Goal: Information Seeking & Learning: Learn about a topic

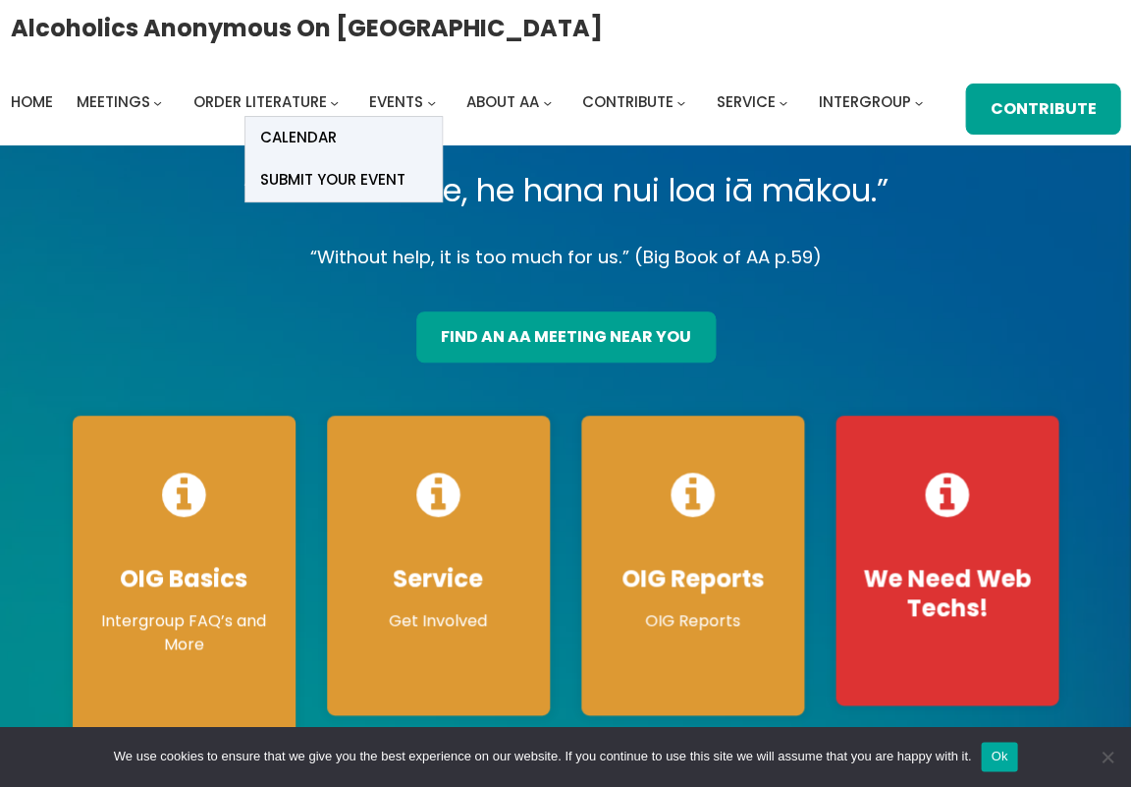
click at [393, 105] on span "Events" at bounding box center [396, 101] width 54 height 21
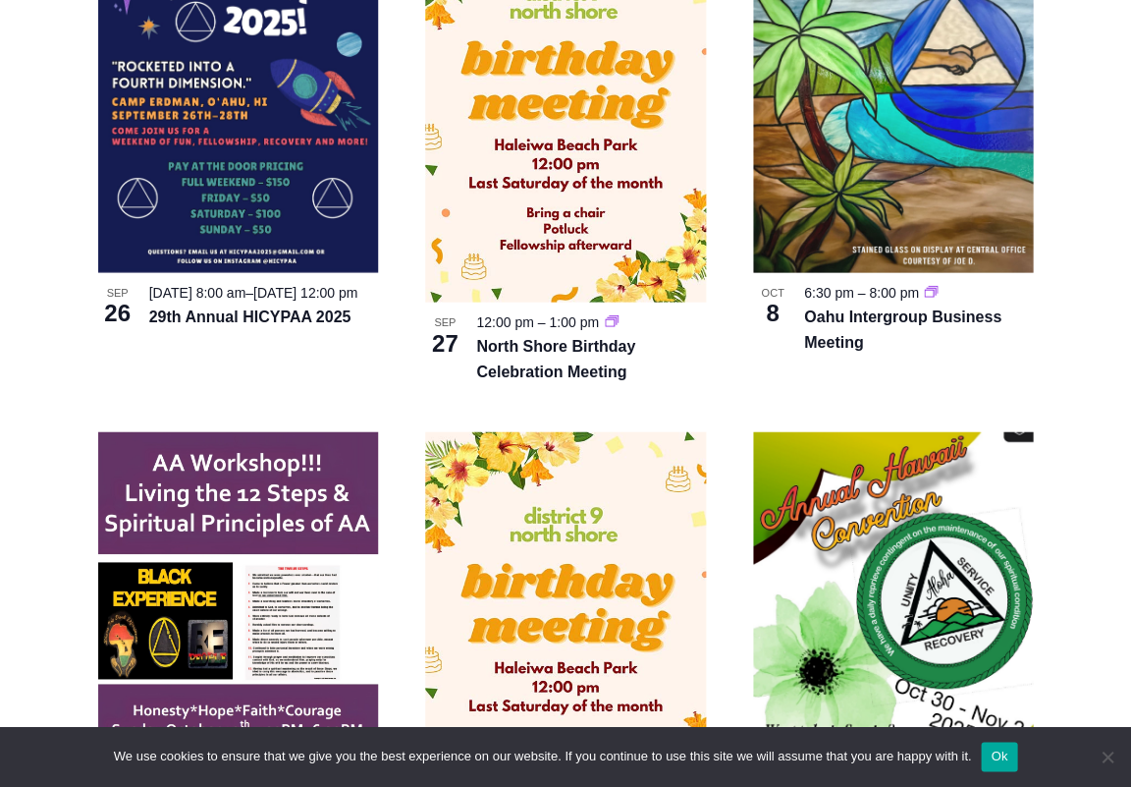
scroll to position [754, 0]
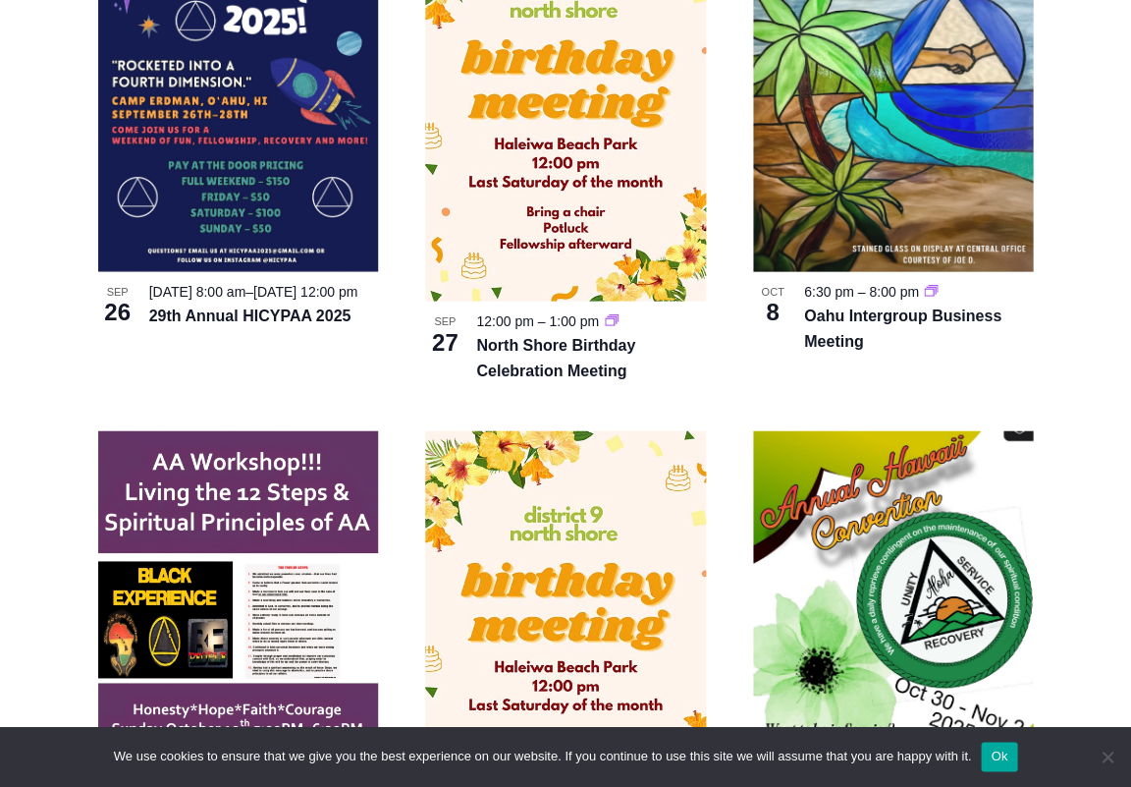
click at [404, 284] on article "North Shore Birthday Celebration Meeting [DATE] 12:00 pm – 1:00 pm North Shore …" at bounding box center [566, 145] width 328 height 475
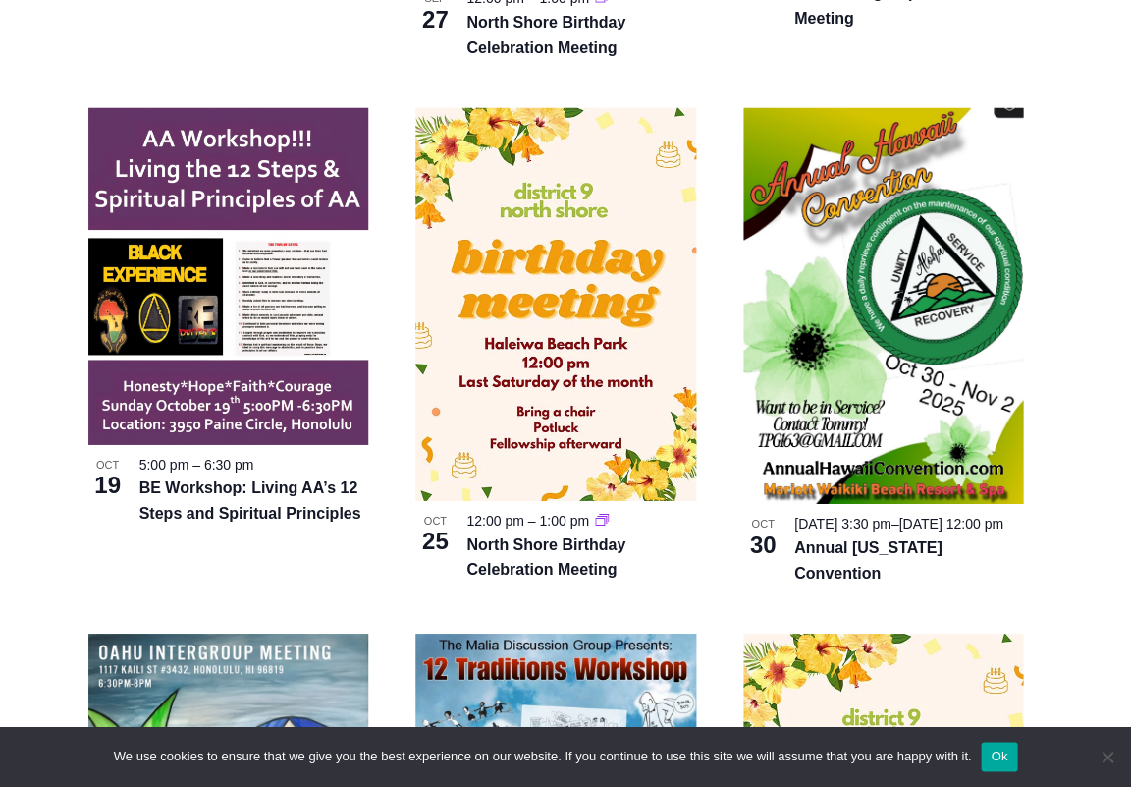
scroll to position [1077, 10]
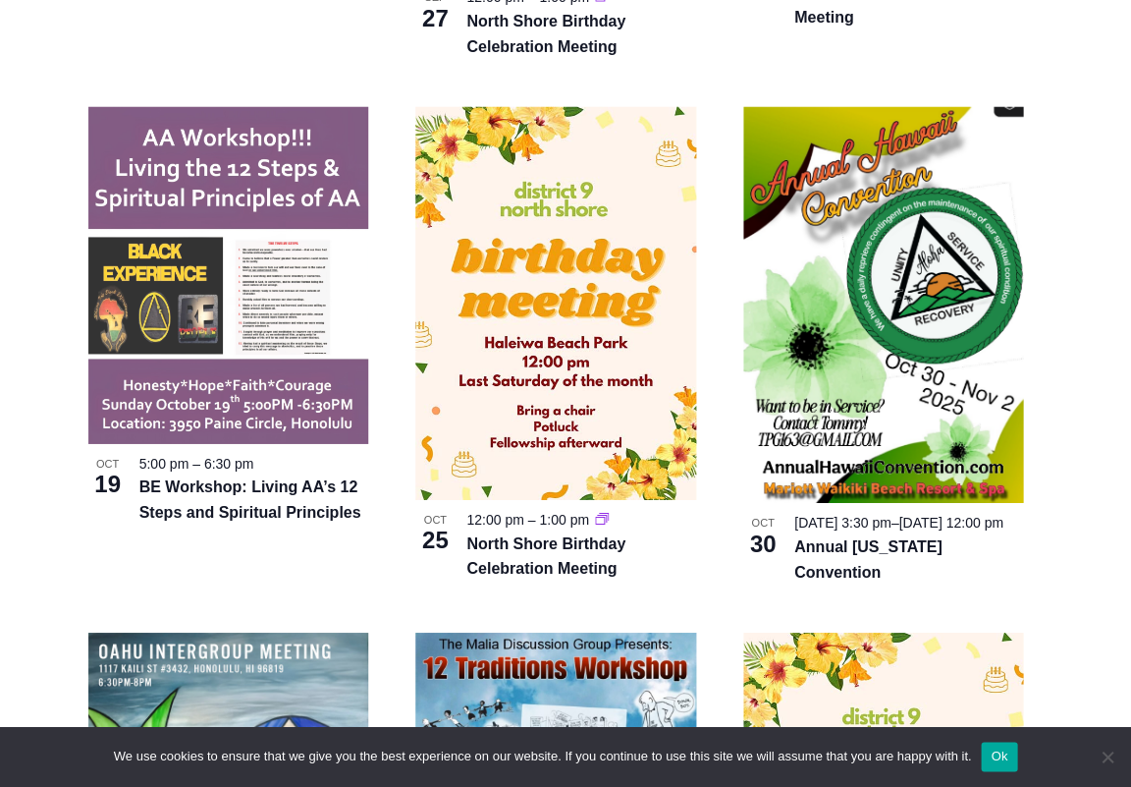
click at [290, 320] on img at bounding box center [228, 275] width 281 height 337
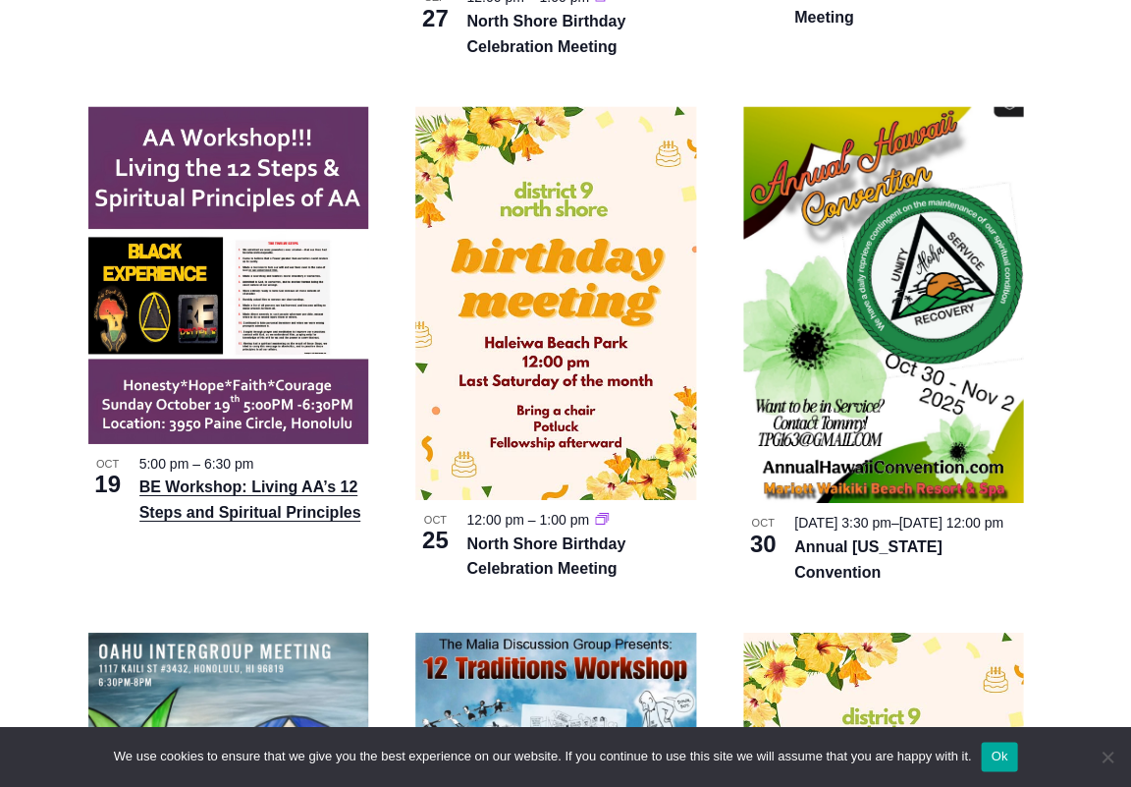
click at [200, 521] on link "BE Workshop: Living AA’s 12 Steps and Spiritual Principles" at bounding box center [250, 499] width 222 height 43
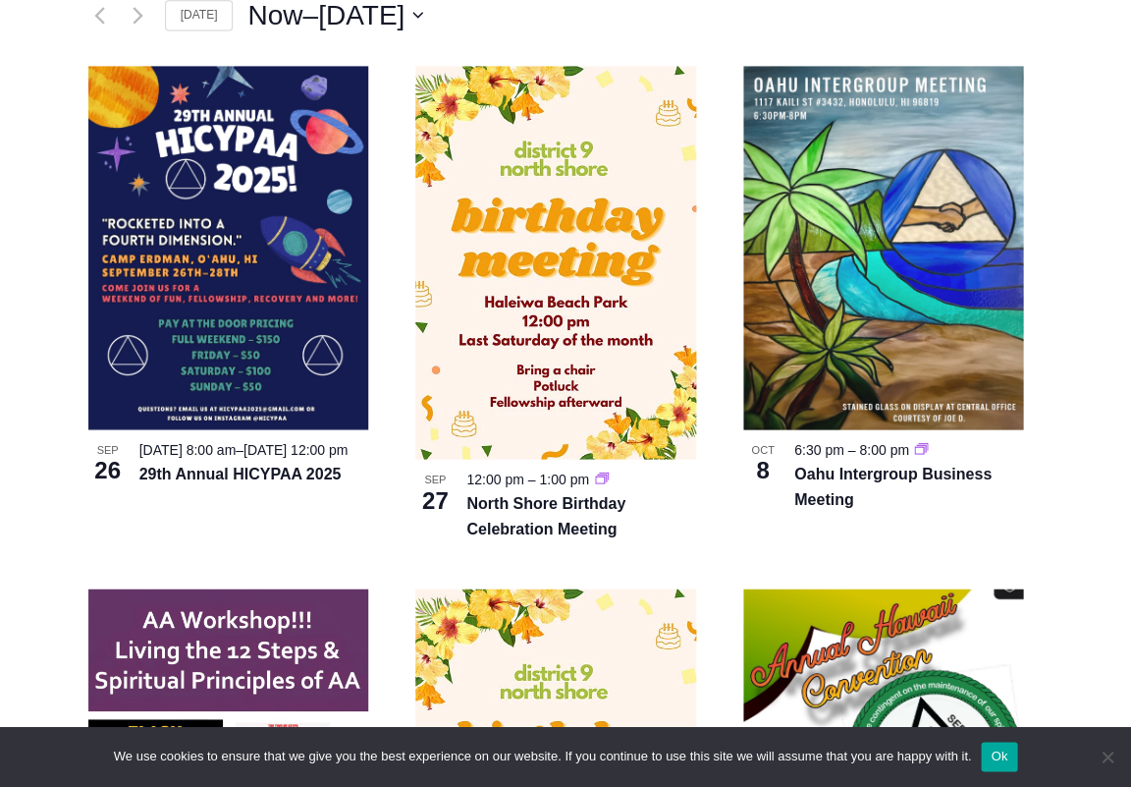
scroll to position [590, 10]
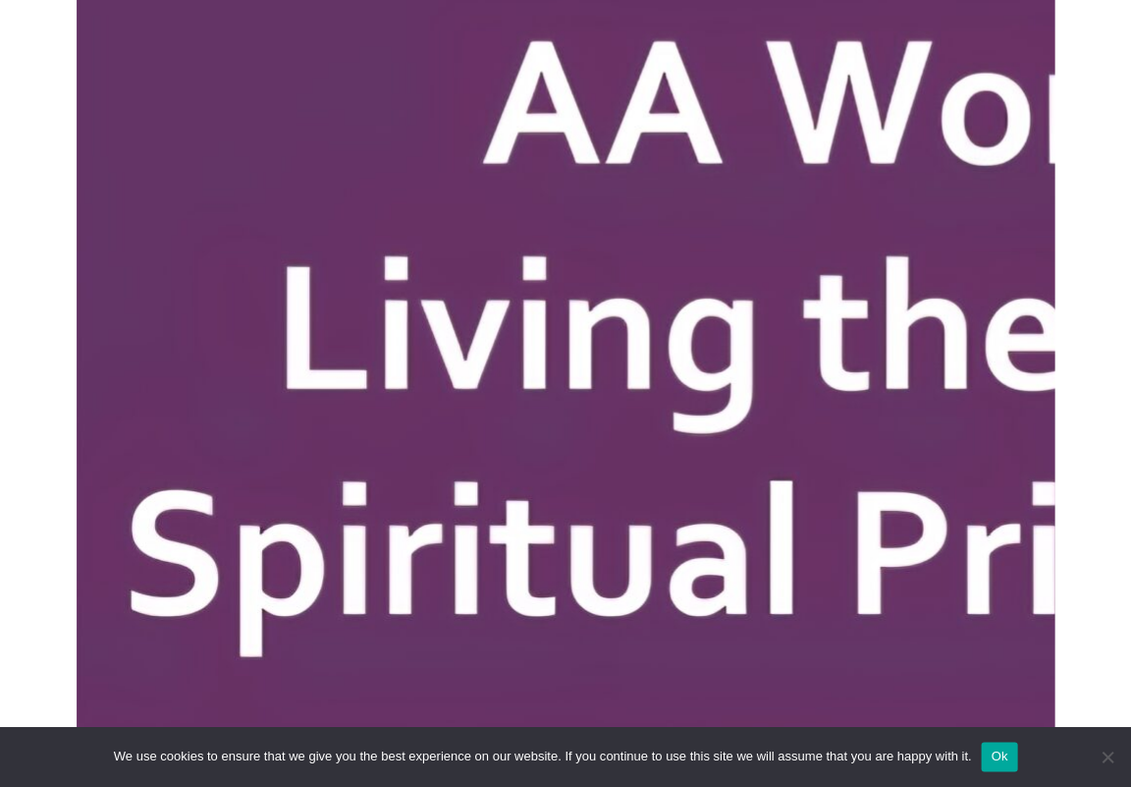
scroll to position [822, 0]
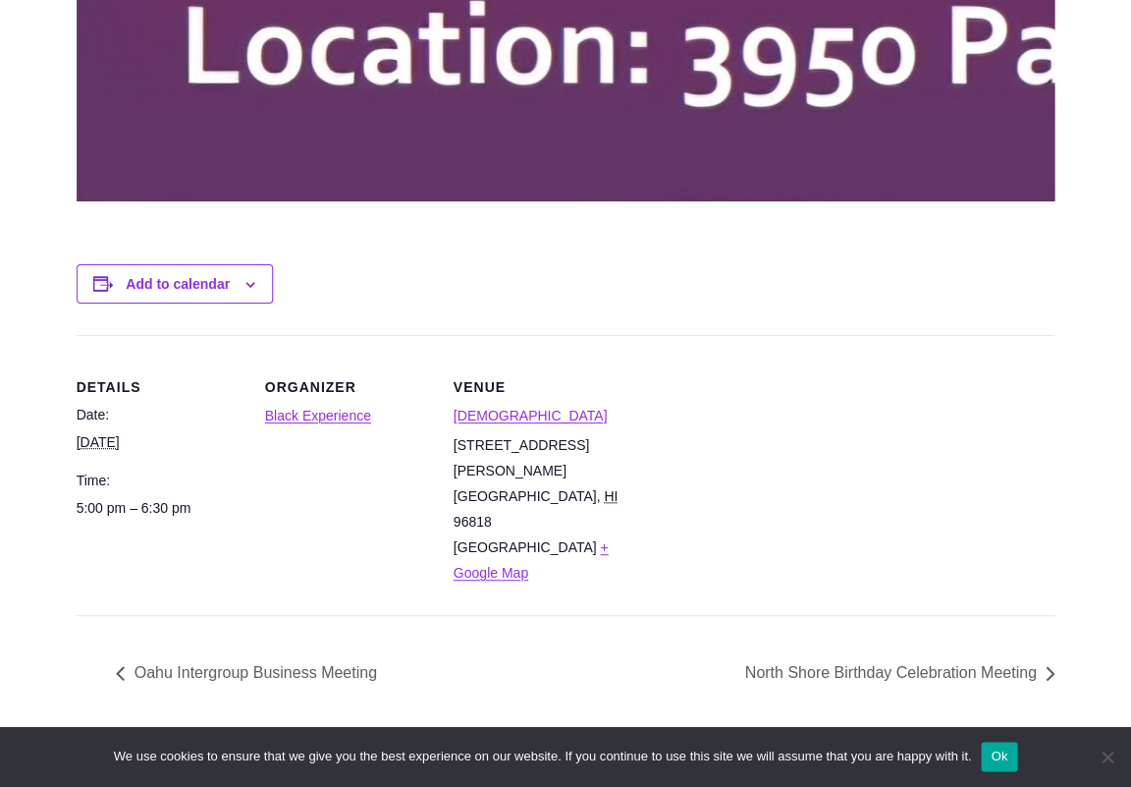
scroll to position [3045, 0]
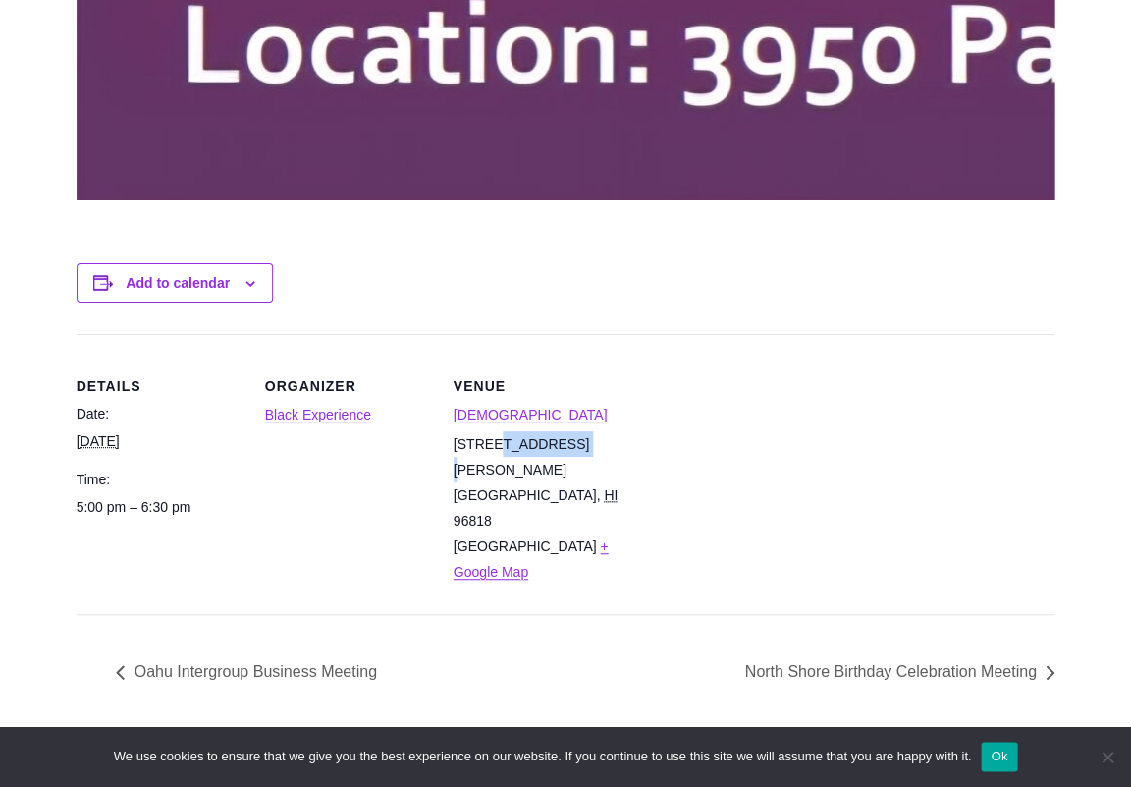
drag, startPoint x: 558, startPoint y: 451, endPoint x: 495, endPoint y: 454, distance: 62.9
click at [495, 454] on span "3950 Paine Circle" at bounding box center [522, 456] width 136 height 41
click at [494, 454] on span "3950 Paine Circle" at bounding box center [522, 456] width 136 height 41
drag, startPoint x: 484, startPoint y: 451, endPoint x: 482, endPoint y: 437, distance: 13.9
click at [482, 437] on dl "Trinity Baptist Church 3950 Paine Circle Honolulu , HI 96818 United States + Go…" at bounding box center [536, 494] width 165 height 182
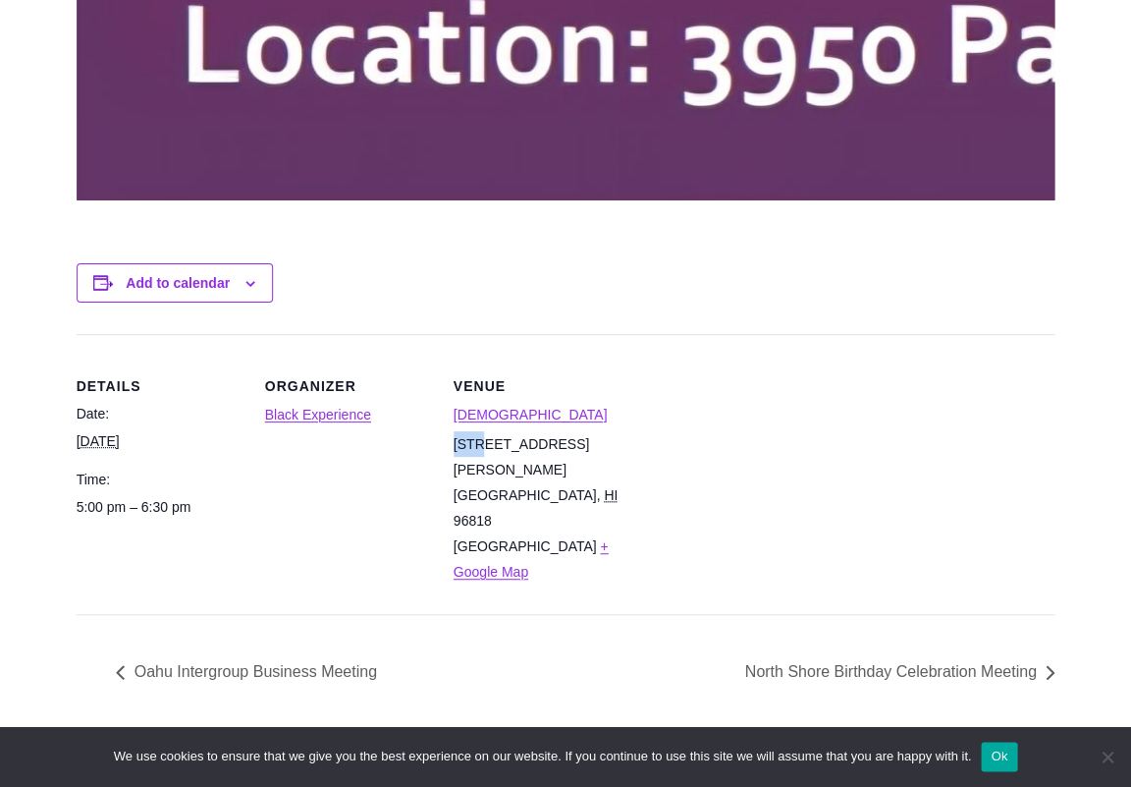
click at [482, 437] on dl "Trinity Baptist Church 3950 Paine Circle Honolulu , HI 96818 United States + Go…" at bounding box center [536, 494] width 165 height 182
click at [455, 450] on span "3950 Paine Circle" at bounding box center [522, 456] width 136 height 41
drag, startPoint x: 474, startPoint y: 452, endPoint x: 533, endPoint y: 452, distance: 58.9
